Goal: Task Accomplishment & Management: Use online tool/utility

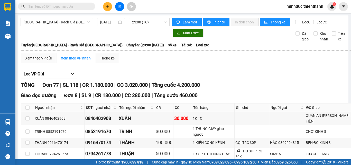
click at [36, 7] on input "text" at bounding box center [58, 7] width 61 height 6
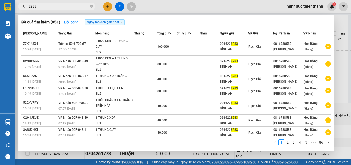
click at [45, 4] on input "8283" at bounding box center [58, 7] width 61 height 6
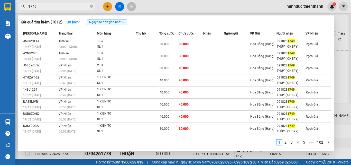
click at [36, 9] on input "1749" at bounding box center [58, 7] width 61 height 6
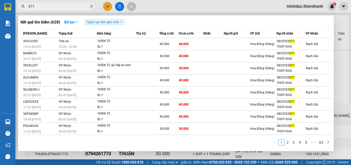
click at [37, 5] on input "971" at bounding box center [58, 7] width 61 height 6
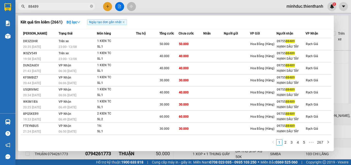
type input "88489"
click at [93, 6] on icon "close-circle" at bounding box center [91, 6] width 3 height 3
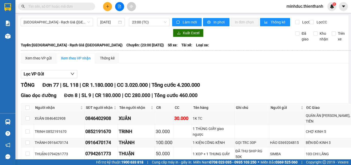
click at [48, 21] on span "[GEOGRAPHIC_DATA] - Rạch Giá ([GEOGRAPHIC_DATA])" at bounding box center [57, 22] width 66 height 8
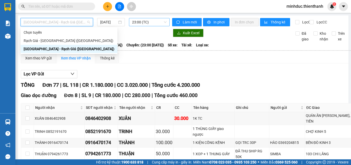
click at [144, 23] on span "23:00 (TC)" at bounding box center [149, 22] width 34 height 8
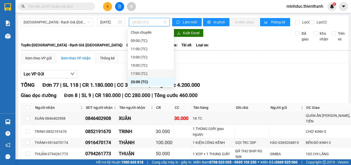
click at [143, 73] on div "17:00 (TC)" at bounding box center [151, 74] width 40 height 6
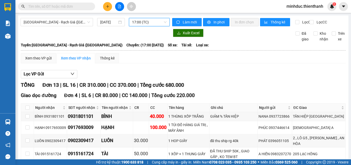
click at [153, 23] on span "17:00 (TC)" at bounding box center [149, 22] width 34 height 8
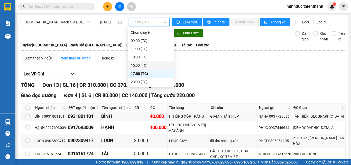
click at [146, 67] on div "15:00 (TC)" at bounding box center [151, 65] width 40 height 6
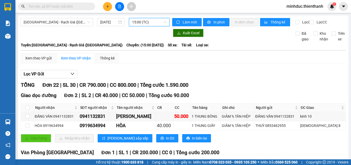
click at [140, 20] on span "15:00 (TC)" at bounding box center [149, 22] width 34 height 8
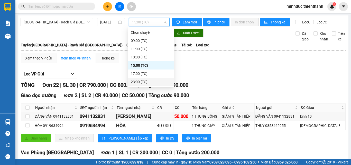
click at [140, 80] on div "23:00 (TC)" at bounding box center [151, 82] width 40 height 6
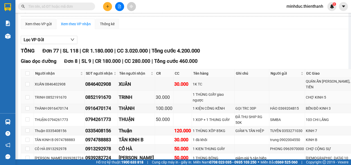
scroll to position [69, 0]
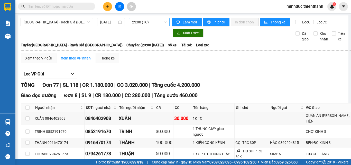
click at [148, 24] on span "23:00 (TC)" at bounding box center [149, 22] width 34 height 8
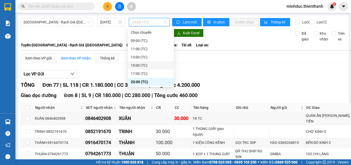
click at [141, 65] on div "15:00 (TC)" at bounding box center [151, 65] width 40 height 6
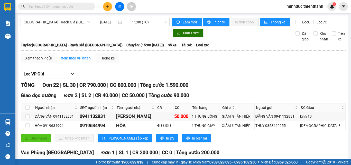
drag, startPoint x: 225, startPoint y: 42, endPoint x: 222, endPoint y: 34, distance: 8.3
click at [225, 42] on div "Xuất Excel Đã giao Kho nhận Trên xe" at bounding box center [184, 35] width 326 height 13
click at [147, 18] on span "15:00 (TC)" at bounding box center [149, 22] width 34 height 8
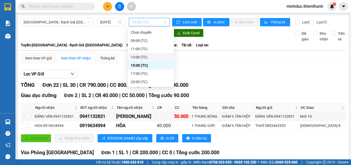
click at [142, 56] on div "13:00 (TC)" at bounding box center [151, 57] width 40 height 6
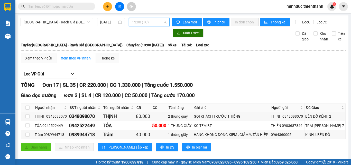
click at [145, 24] on span "13:00 (TC)" at bounding box center [149, 22] width 34 height 8
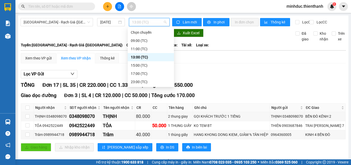
click at [143, 50] on div "11:00 (TC)" at bounding box center [151, 49] width 40 height 6
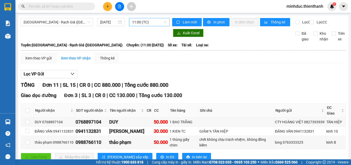
drag, startPoint x: 149, startPoint y: 27, endPoint x: 145, endPoint y: 24, distance: 4.5
click at [146, 25] on div "[GEOGRAPHIC_DATA] - Rạch Giá ([GEOGRAPHIC_DATA]) [DATE] 11:00 (TC)" at bounding box center [95, 22] width 149 height 8
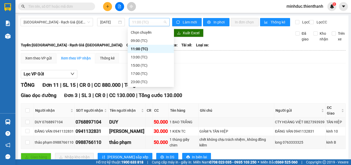
click at [145, 24] on span "11:00 (TC)" at bounding box center [149, 22] width 34 height 8
click at [142, 38] on div "09:00 (TC)" at bounding box center [151, 41] width 40 height 6
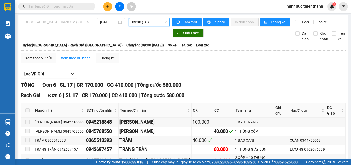
drag, startPoint x: 58, startPoint y: 23, endPoint x: 62, endPoint y: 39, distance: 16.4
click at [58, 23] on span "[GEOGRAPHIC_DATA] - Rạch Giá ([GEOGRAPHIC_DATA])" at bounding box center [57, 22] width 66 height 8
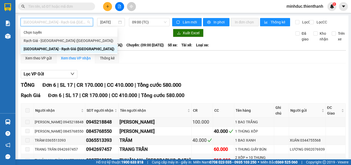
click at [50, 42] on div "Rạch Giá - [GEOGRAPHIC_DATA] ([GEOGRAPHIC_DATA])" at bounding box center [69, 41] width 91 height 6
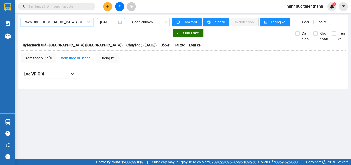
click at [107, 23] on input "[DATE]" at bounding box center [108, 22] width 17 height 6
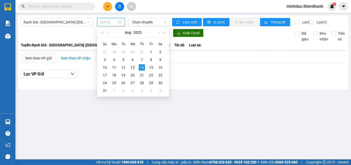
click at [134, 66] on div "13" at bounding box center [133, 67] width 6 height 6
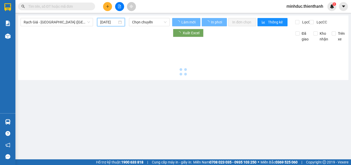
type input "[DATE]"
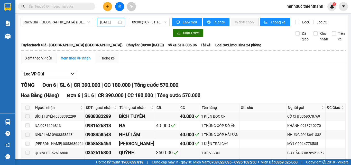
drag, startPoint x: 137, startPoint y: 32, endPoint x: 137, endPoint y: 27, distance: 4.4
click at [137, 31] on div "Rạch Giá - [GEOGRAPHIC_DATA] ([GEOGRAPHIC_DATA]) [DATE] 09:00 (TC) - 51H-006.06…" at bounding box center [183, 102] width 331 height 175
click at [137, 25] on span "09:00 (TC) - 51H-006.06" at bounding box center [149, 22] width 34 height 8
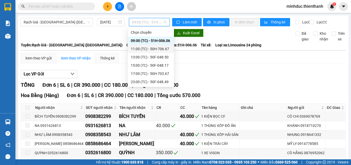
click at [140, 47] on div "11:00 (TC) - 50H-706.67" at bounding box center [151, 49] width 40 height 6
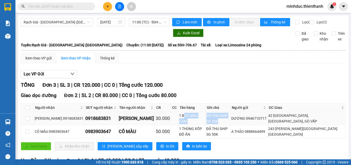
drag, startPoint x: 171, startPoint y: 121, endPoint x: 226, endPoint y: 123, distance: 54.8
click at [226, 123] on tr "[PERSON_NAME] 0918683831 0918683831 QUANG HUY 30.000 1 BỌC MÀU CAM ĐÃ THU SHIP …" at bounding box center [183, 118] width 325 height 13
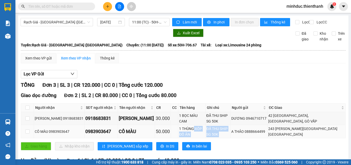
drag, startPoint x: 193, startPoint y: 136, endPoint x: 234, endPoint y: 135, distance: 41.1
click at [234, 136] on tr "CÔ MÀU 0983903647 0983903647 CÔ MÀU 50.000 1 THÙNG XỐP ĐỒ ĂN ĐÃ THU SHIP SG 50K…" at bounding box center [183, 131] width 325 height 13
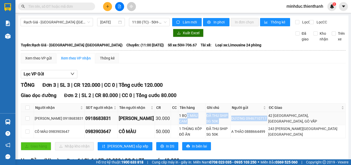
drag, startPoint x: 176, startPoint y: 120, endPoint x: 259, endPoint y: 126, distance: 83.8
click at [267, 125] on tr "[PERSON_NAME] 0918683831 0918683831 QUANG HUY 30.000 1 BỌC MÀU CAM ĐÃ THU SHIP …" at bounding box center [183, 118] width 325 height 13
drag, startPoint x: 178, startPoint y: 138, endPoint x: 249, endPoint y: 136, distance: 70.7
click at [267, 138] on tr "CÔ MÀU 0983903647 0983903647 CÔ MÀU 50.000 1 THÙNG XỐP ĐỒ ĂN ĐÃ THU SHIP SG 50K…" at bounding box center [183, 131] width 325 height 13
drag, startPoint x: 220, startPoint y: 123, endPoint x: 241, endPoint y: 123, distance: 20.6
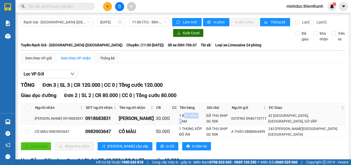
click at [237, 123] on tr "[PERSON_NAME] 0918683831 0918683831 QUANG HUY 30.000 1 BỌC MÀU CAM ĐÃ THU SHIP …" at bounding box center [183, 118] width 325 height 13
drag, startPoint x: 236, startPoint y: 139, endPoint x: 257, endPoint y: 139, distance: 21.1
click at [257, 138] on tr "CÔ MÀU 0983903647 0983903647 CÔ MÀU 50.000 1 THÙNG XỐP ĐỒ ĂN ĐÃ THU SHIP SG 50K…" at bounding box center [183, 131] width 325 height 13
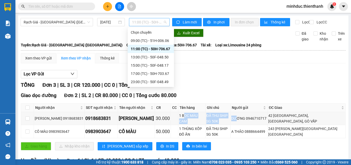
click at [140, 20] on span "11:00 (TC) - 50H-706.67" at bounding box center [149, 22] width 34 height 8
click at [141, 56] on div "13:00 (TC) - 50F-048.50" at bounding box center [151, 57] width 40 height 6
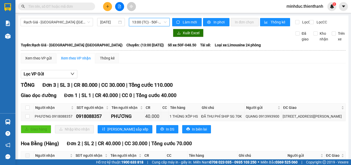
click at [148, 19] on span "13:00 (TC) - 50F-048.50" at bounding box center [149, 22] width 34 height 8
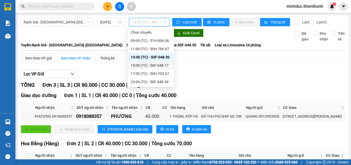
click at [145, 65] on div "15:00 (TC) - 50F-048.17" at bounding box center [151, 65] width 40 height 6
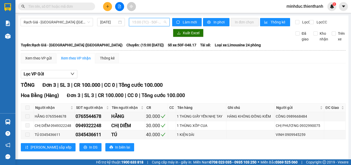
click at [155, 24] on span "15:00 (TC) - 50F-048.17" at bounding box center [149, 22] width 34 height 8
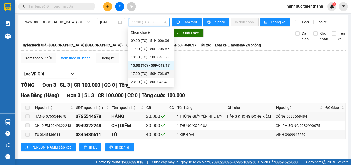
click at [149, 72] on div "17:00 (TC) - 50H-703.67" at bounding box center [151, 74] width 40 height 6
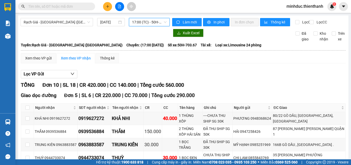
click at [151, 24] on span "17:00 (TC) - 50H-703.67" at bounding box center [149, 22] width 34 height 8
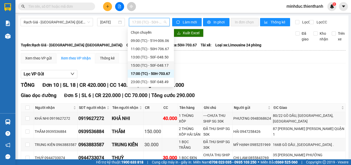
click at [146, 64] on div "15:00 (TC) - 50F-048.17" at bounding box center [151, 65] width 40 height 6
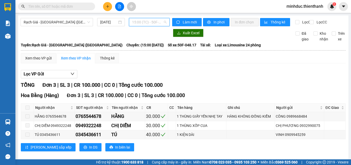
click at [144, 24] on span "15:00 (TC) - 50F-048.17" at bounding box center [149, 22] width 34 height 8
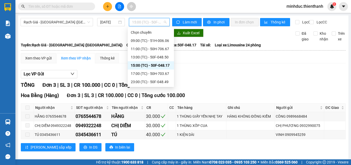
click at [146, 57] on div "13:00 (TC) - 50F-048.50" at bounding box center [151, 57] width 40 height 6
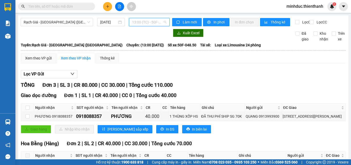
click at [141, 21] on span "13:00 (TC) - 50F-048.50" at bounding box center [149, 22] width 34 height 8
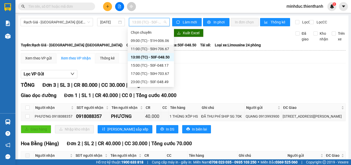
click at [144, 48] on div "11:00 (TC) - 50H-706.67" at bounding box center [151, 49] width 40 height 6
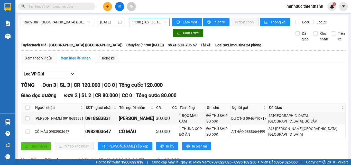
click at [160, 23] on span "11:00 (TC) - 50H-706.67" at bounding box center [149, 22] width 34 height 8
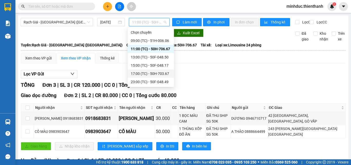
click at [140, 74] on div "17:00 (TC) - 50H-703.67" at bounding box center [151, 74] width 40 height 6
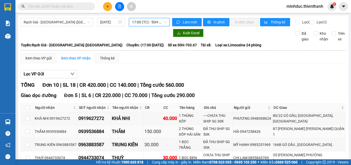
scroll to position [51, 0]
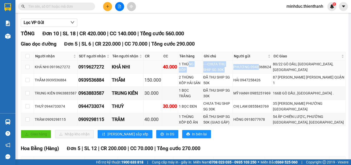
click at [262, 74] on tr "KHẢ NHI 0919627272 0919627272 KHẢ NHI 40.000 1 THÙNG XỐP ----CHƯA THU SHIP SG 3…" at bounding box center [183, 66] width 325 height 13
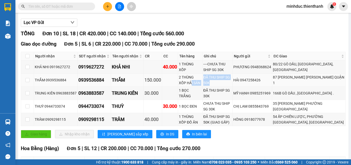
drag, startPoint x: 188, startPoint y: 86, endPoint x: 230, endPoint y: 87, distance: 42.4
click at [232, 87] on tr "THẮM 0939536884 0939536884 THẮM 150.000 2 THÙNG XỐP HẢI SẢN ĐÃ THU SHIP SG 50K …" at bounding box center [183, 80] width 325 height 13
drag, startPoint x: 198, startPoint y: 101, endPoint x: 234, endPoint y: 101, distance: 35.7
click at [235, 100] on tr "TRUNG KIÊN 0963883587 0963883587 TRUNG KIÊN 30.000 1 BỌC TRẮNG ĐÃ THU SHIP SG 3…" at bounding box center [183, 93] width 325 height 13
drag, startPoint x: 183, startPoint y: 83, endPoint x: 238, endPoint y: 88, distance: 55.2
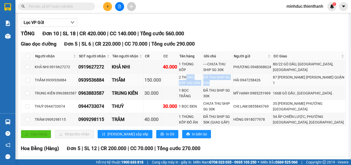
click at [238, 87] on tr "THẮM 0939536884 0939536884 THẮM 150.000 2 THÙNG XỐP HẢI SẢN ĐÃ THU SHIP SG 50K …" at bounding box center [183, 80] width 325 height 13
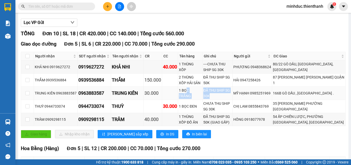
drag, startPoint x: 199, startPoint y: 99, endPoint x: 224, endPoint y: 101, distance: 25.3
click at [226, 99] on tr "TRUNG KIÊN 0963883587 0963883587 TRUNG KIÊN 30.000 1 BỌC TRẮNG ĐÃ THU SHIP SG 3…" at bounding box center [183, 93] width 325 height 13
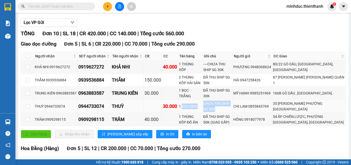
drag, startPoint x: 197, startPoint y: 115, endPoint x: 237, endPoint y: 113, distance: 39.9
click at [237, 113] on tr "THUỲ 0944733074 0944733074 THUỲ 30.000 1 BỌC ĐEN CHƯA THU SHIP SG 30K CHỊ LAM 0…" at bounding box center [183, 106] width 325 height 13
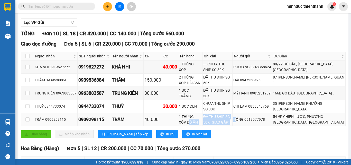
drag, startPoint x: 178, startPoint y: 126, endPoint x: 243, endPoint y: 127, distance: 64.8
click at [243, 126] on tr "TRÂM 0909298115 0909298115 TRÂM 40.000 1 THÙNG XỐP ĐỒ ĂN ĐÃ THU SHIP SG 50K (GI…" at bounding box center [183, 119] width 325 height 13
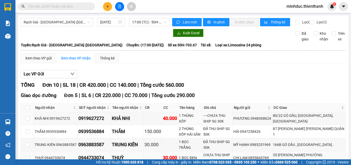
scroll to position [69, 0]
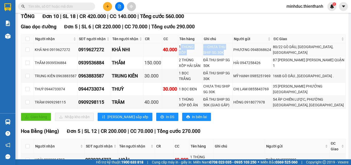
click at [255, 55] on tr "KHẢ NHI 0919627272 0919627272 KHẢ NHI 40.000 1 THÙNG XỐP ----CHƯA THU SHIP SG 3…" at bounding box center [183, 49] width 325 height 13
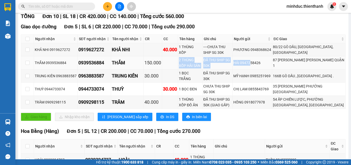
click at [258, 69] on tr "THẮM 0939536884 0939536884 THẮM 150.000 2 THÙNG XỐP HẢI SẢN ĐÃ THU SHIP SG 50K …" at bounding box center [183, 62] width 325 height 13
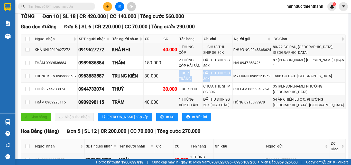
drag, startPoint x: 176, startPoint y: 83, endPoint x: 229, endPoint y: 84, distance: 53.0
click at [229, 83] on tr "TRUNG KIÊN 0963883587 0963883587 TRUNG KIÊN 30.000 1 BỌC TRẮNG ĐÃ THU SHIP SG 3…" at bounding box center [183, 75] width 325 height 13
drag, startPoint x: 194, startPoint y: 94, endPoint x: 234, endPoint y: 97, distance: 39.7
click at [234, 96] on tr "THUỲ 0944733074 0944733074 THUỲ 30.000 1 BỌC ĐEN CHƯA THU SHIP SG 30K CHỊ LAM 0…" at bounding box center [183, 89] width 325 height 13
drag, startPoint x: 178, startPoint y: 108, endPoint x: 235, endPoint y: 109, distance: 57.1
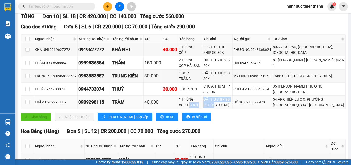
click at [234, 109] on tr "TRÂM 0909298115 0909298115 TRÂM 40.000 1 THÙNG XỐP ĐỒ ĂN ĐÃ THU SHIP SG 50K (GI…" at bounding box center [183, 102] width 325 height 13
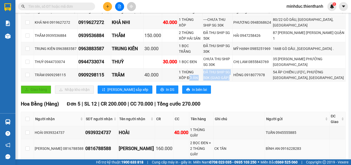
scroll to position [0, 0]
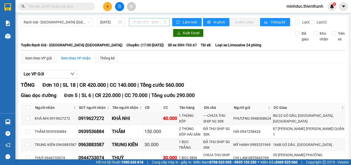
click at [145, 22] on span "17:00 (TC) - 50H-703.67" at bounding box center [149, 22] width 34 height 8
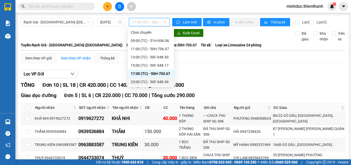
click at [143, 83] on div "23:00 (TC) - 50F-048.49" at bounding box center [151, 82] width 40 height 6
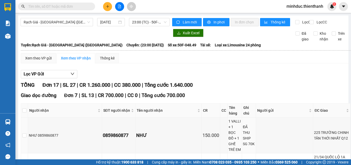
scroll to position [51, 0]
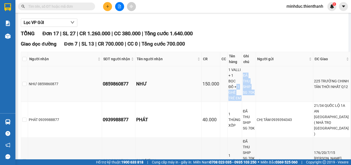
drag, startPoint x: 248, startPoint y: 76, endPoint x: 265, endPoint y: 79, distance: 16.4
click at [265, 79] on tr "NHƯ 0859860877 0859860877 NHƯ 150.000 1 VALLI + 1 BỌC ĐỒ + 1 GHẾ TRẺ EM ĐÃ THU …" at bounding box center [186, 84] width 330 height 36
click at [259, 102] on tr "PHÁT 0939988877 0939988877 PHÁT 40.000 1 THÙNG XỐP ĐÃ THU SHIP SG 70K CHỊ TÂM 0…" at bounding box center [186, 120] width 330 height 36
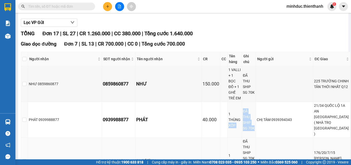
scroll to position [137, 0]
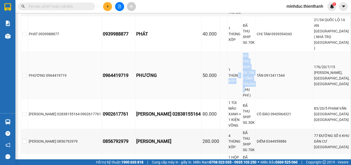
drag, startPoint x: 222, startPoint y: 34, endPoint x: 255, endPoint y: 41, distance: 33.3
click at [255, 52] on tr "PHƯƠNG 0964419719 0964419719 PHƯƠNG 50.000 1 THÙNG XỐP ĐÃ THU SHIP SG 70K ( VĨN…" at bounding box center [186, 75] width 330 height 47
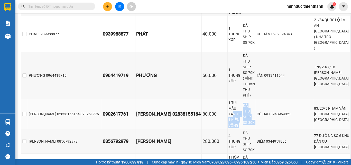
drag, startPoint x: 260, startPoint y: 59, endPoint x: 265, endPoint y: 59, distance: 5.1
click at [265, 99] on tr "[PERSON_NAME] 02838155164 0902617761 0902617761 NGỌC KIM 02838155164 80.000 1 T…" at bounding box center [186, 114] width 330 height 30
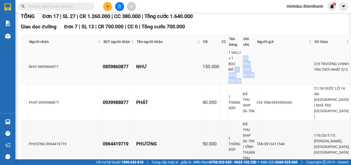
click at [268, 59] on tr "NHƯ 0859860877 0859860877 NHƯ 150.000 1 VALLI + 1 BỌC ĐỒ + 1 GHẾ TRẺ EM ĐÃ THU …" at bounding box center [186, 67] width 330 height 36
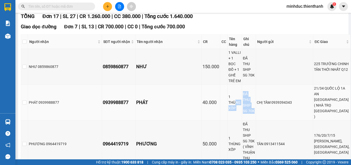
drag, startPoint x: 235, startPoint y: 79, endPoint x: 261, endPoint y: 83, distance: 25.6
click at [261, 85] on tr "PHÁT 0939988877 0939988877 PHÁT 40.000 1 THÙNG XỐP ĐÃ THU SHIP SG 70K CHỊ TÂM 0…" at bounding box center [186, 103] width 330 height 36
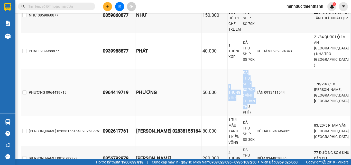
drag, startPoint x: 210, startPoint y: 51, endPoint x: 268, endPoint y: 56, distance: 58.3
click at [269, 69] on tr "PHƯƠNG 0964419719 0964419719 PHƯƠNG 50.000 1 THÙNG XỐP ĐÃ THU SHIP SG 70K ( VĨN…" at bounding box center [186, 92] width 330 height 47
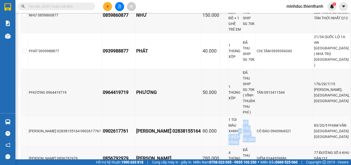
drag, startPoint x: 220, startPoint y: 70, endPoint x: 276, endPoint y: 79, distance: 57.0
click at [276, 116] on tr "[PERSON_NAME] 02838155164 0902617761 0902617761 NGỌC KIM 02838155164 80.000 1 T…" at bounding box center [186, 131] width 330 height 30
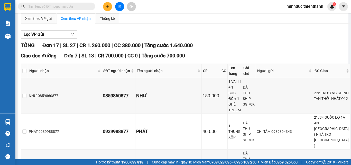
scroll to position [0, 0]
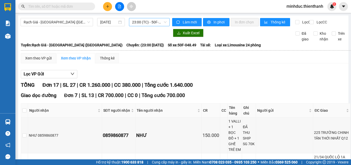
click at [145, 25] on span "23:00 (TC) - 50F-048.49" at bounding box center [149, 22] width 34 height 8
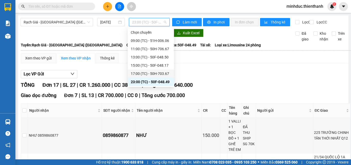
click at [145, 74] on div "17:00 (TC) - 50H-703.67" at bounding box center [151, 74] width 40 height 6
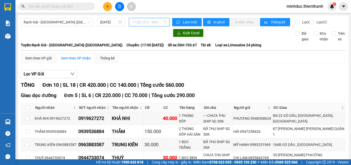
click at [149, 22] on span "17:00 (TC) - 50H-703.67" at bounding box center [149, 22] width 34 height 8
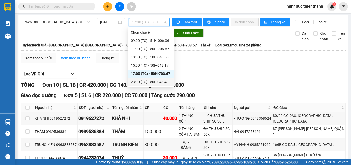
click at [147, 83] on div "23:00 (TC) - 50F-048.49" at bounding box center [151, 82] width 40 height 6
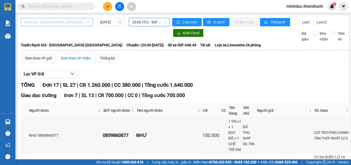
click at [55, 20] on span "Rạch Giá - [GEOGRAPHIC_DATA] ([GEOGRAPHIC_DATA])" at bounding box center [57, 22] width 66 height 8
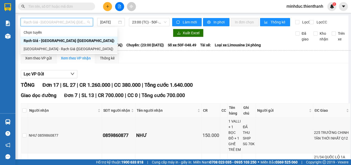
click at [49, 50] on div "[GEOGRAPHIC_DATA] - Rạch Giá ([GEOGRAPHIC_DATA])" at bounding box center [69, 49] width 91 height 6
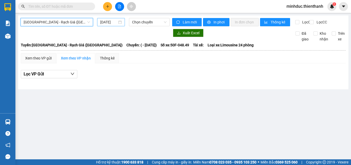
click at [114, 21] on input "[DATE]" at bounding box center [108, 22] width 17 height 6
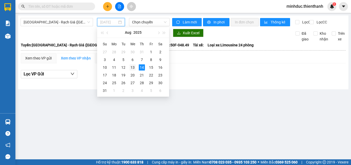
click at [130, 68] on div "13" at bounding box center [133, 67] width 6 height 6
type input "[DATE]"
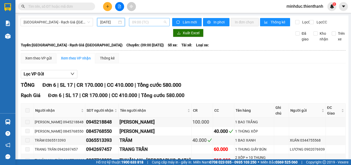
click at [154, 22] on span "09:00 (TC)" at bounding box center [149, 22] width 34 height 8
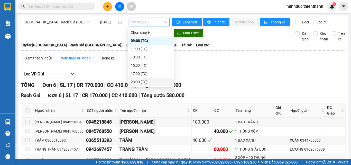
click at [151, 84] on div "23:00 (TC)" at bounding box center [151, 82] width 40 height 6
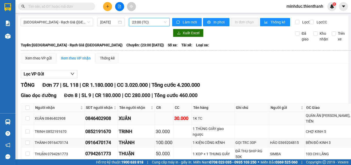
scroll to position [51, 0]
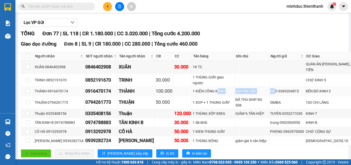
drag, startPoint x: 203, startPoint y: 95, endPoint x: 286, endPoint y: 99, distance: 83.1
click at [284, 96] on tr "THÀNH 0916470174 0916470174 THÀNH 100.000 1 KIỆN CỒNG KỀNH GỌI TRC 30P HÀO 0369…" at bounding box center [202, 91] width 362 height 9
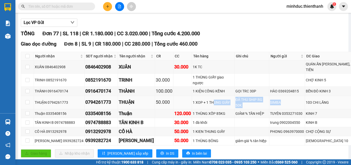
drag, startPoint x: 248, startPoint y: 109, endPoint x: 246, endPoint y: 111, distance: 3.1
click at [269, 109] on tr "THUẬN 0794261773 0794261773 THUẬN 50.000 1 XOP + 1 THUNG GIẤY ĐÃ THU SHIP RG 50…" at bounding box center [202, 102] width 362 height 13
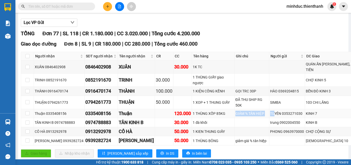
drag, startPoint x: 224, startPoint y: 117, endPoint x: 257, endPoint y: 118, distance: 32.7
click at [257, 118] on tr "Thuận 0335408156 0335408156 Thuận 120.000 1 THÙNG XỐP 85KG GIẢM % [GEOGRAPHIC_D…" at bounding box center [202, 113] width 362 height 9
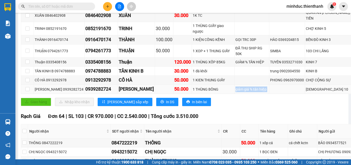
drag, startPoint x: 267, startPoint y: 94, endPoint x: 291, endPoint y: 94, distance: 23.9
click at [287, 94] on tr "ĐĂNG VÂN 0939282724 0939282724 ĐĂNG VÂN 50.000 1 THÙNG BÔNG giảm giá % tân hiệp…" at bounding box center [202, 89] width 362 height 9
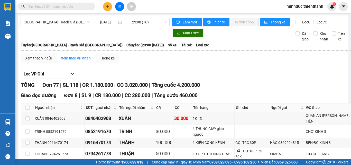
scroll to position [86, 0]
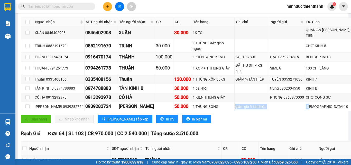
drag, startPoint x: 217, startPoint y: 61, endPoint x: 249, endPoint y: 60, distance: 32.7
click at [249, 60] on tr "THÀNH 0916470174 0916470174 THÀNH 100.000 1 KIỆN CỒNG KỀNH GỌI TRC 30P HÀO 0369…" at bounding box center [202, 56] width 362 height 9
drag, startPoint x: 203, startPoint y: 69, endPoint x: 254, endPoint y: 73, distance: 51.4
click at [254, 73] on tr "THUẬN 0794261773 0794261773 THUẬN 50.000 1 XOP + 1 THUNG GIẤY ĐÃ THU SHIP RG 50…" at bounding box center [202, 68] width 362 height 13
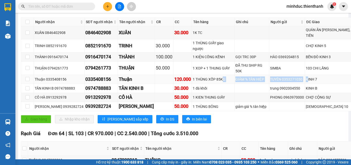
drag, startPoint x: 209, startPoint y: 80, endPoint x: 284, endPoint y: 84, distance: 75.5
click at [289, 84] on tr "Thuận 0335408156 0335408156 Thuận 120.000 1 THÙNG XỐP 85KG GIẢM % [GEOGRAPHIC_D…" at bounding box center [202, 79] width 362 height 9
drag, startPoint x: 212, startPoint y: 64, endPoint x: 276, endPoint y: 63, distance: 63.8
click at [275, 61] on tr "THÀNH 0916470174 0916470174 THÀNH 100.000 1 KIỆN CỒNG KỀNH GỌI TRC 30P HÀO 0369…" at bounding box center [202, 56] width 362 height 9
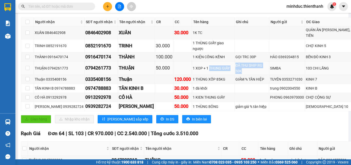
drag, startPoint x: 199, startPoint y: 72, endPoint x: 260, endPoint y: 74, distance: 61.5
click at [262, 73] on tr "THUẬN 0794261773 0794261773 THUẬN 50.000 1 XOP + 1 THUNG GIẤY ĐÃ THU SHIP RG 50…" at bounding box center [202, 68] width 362 height 13
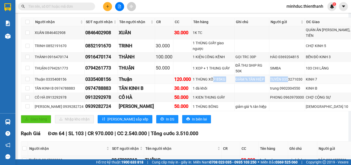
drag, startPoint x: 199, startPoint y: 84, endPoint x: 287, endPoint y: 87, distance: 88.3
click at [287, 84] on tr "Thuận 0335408156 0335408156 Thuận 120.000 1 THÙNG XỐP 85KG GIẢM % [GEOGRAPHIC_D…" at bounding box center [202, 79] width 362 height 9
drag, startPoint x: 205, startPoint y: 115, endPoint x: 293, endPoint y: 116, distance: 88.2
click at [293, 111] on tr "ĐĂNG VÂN 0939282724 0939282724 ĐĂNG VÂN 50.000 1 THÙNG BÔNG giảm giá % tân hiệp…" at bounding box center [202, 106] width 362 height 9
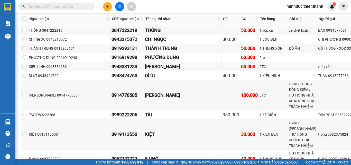
scroll to position [0, 0]
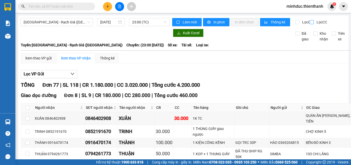
click at [310, 21] on input "Lọc CC" at bounding box center [312, 22] width 5 height 4
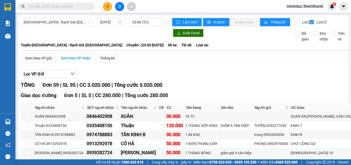
click at [217, 22] on span "In phơi" at bounding box center [220, 22] width 12 height 6
click at [216, 23] on span "In phơi" at bounding box center [220, 22] width 12 height 6
click at [302, 78] on div "Lọc VP Gửi" at bounding box center [196, 74] width 351 height 8
click at [310, 24] on label "Lọc CC" at bounding box center [319, 22] width 18 height 6
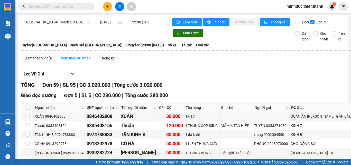
click at [310, 24] on input "Lọc CC" at bounding box center [312, 22] width 5 height 4
checkbox input "false"
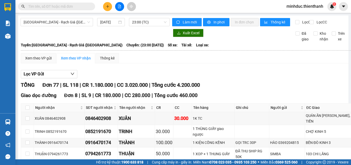
click at [272, 63] on div "Xem theo VP gửi Xem theo VP nhận Thống kê" at bounding box center [202, 58] width 362 height 10
click at [296, 21] on input "Lọc CR" at bounding box center [297, 22] width 5 height 4
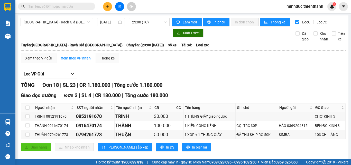
click at [217, 89] on div "TỔNG Đơn 18 | SL 23 | CR 1.180.000 | Tổng cước 1.180.000" at bounding box center [183, 85] width 325 height 8
click at [220, 23] on span "In phơi" at bounding box center [220, 22] width 12 height 6
click at [276, 53] on th at bounding box center [184, 50] width 326 height 5
click at [296, 22] on input "Lọc CR" at bounding box center [297, 22] width 5 height 4
checkbox input "false"
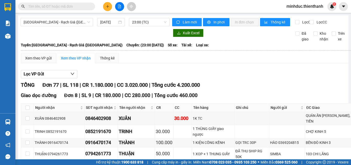
click at [223, 42] on div "Xuất Excel Đã giao Kho nhận Trên xe" at bounding box center [184, 35] width 326 height 13
click at [38, 6] on input "text" at bounding box center [58, 7] width 61 height 6
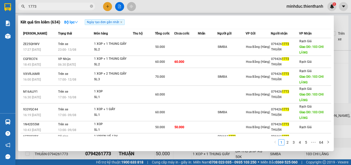
type input "1773"
click at [50, 6] on input "1773" at bounding box center [58, 7] width 61 height 6
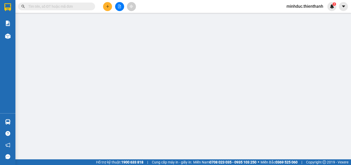
type input "0939394343"
type input "0939988877"
type input "21/34 QUỐC LỘ 1A AN [GEOGRAPHIC_DATA] ( NHÀ TRỌ [GEOGRAPHIC_DATA] )"
type input "30.000"
